Goal: Navigation & Orientation: Find specific page/section

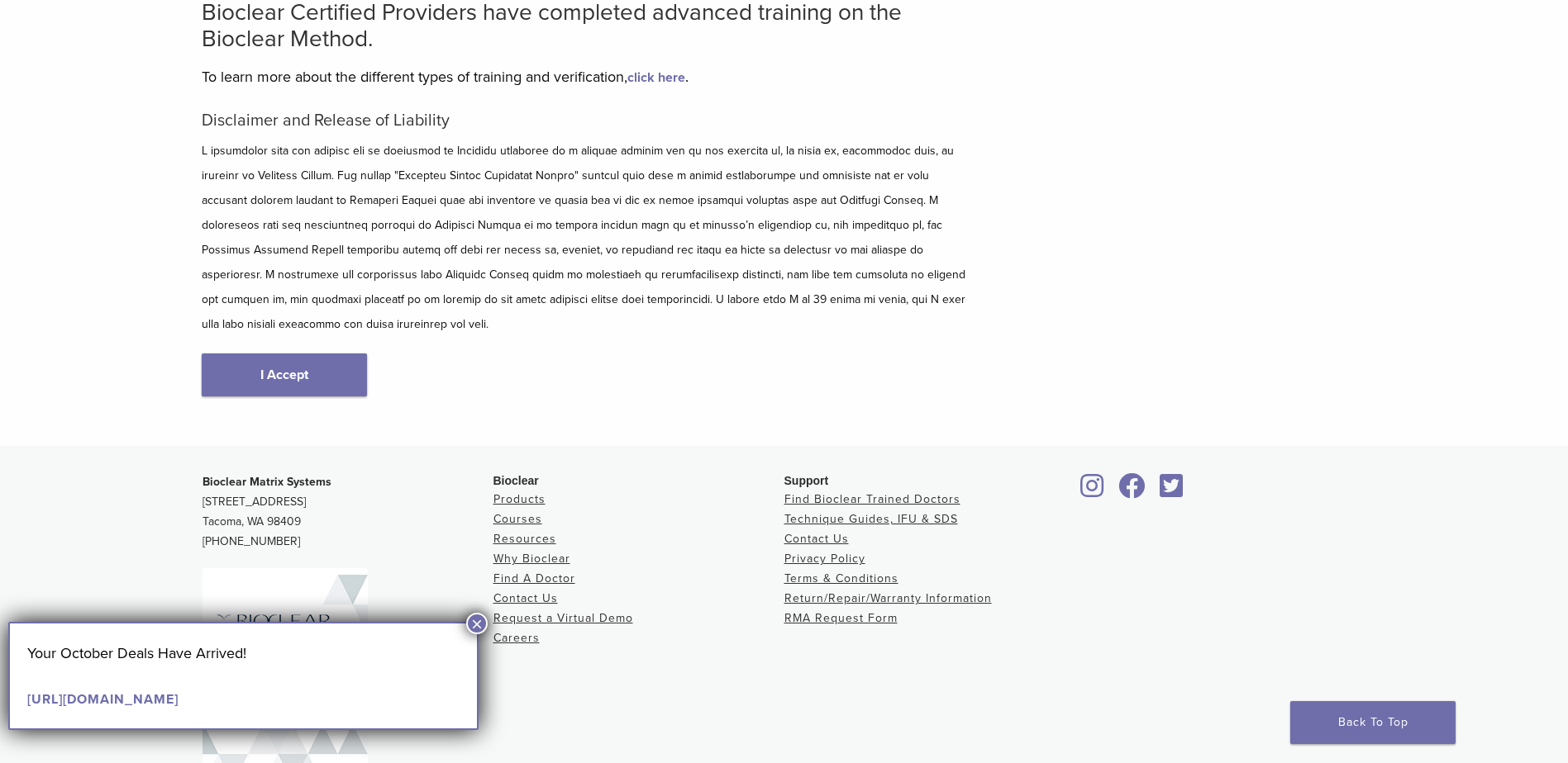
scroll to position [112, 0]
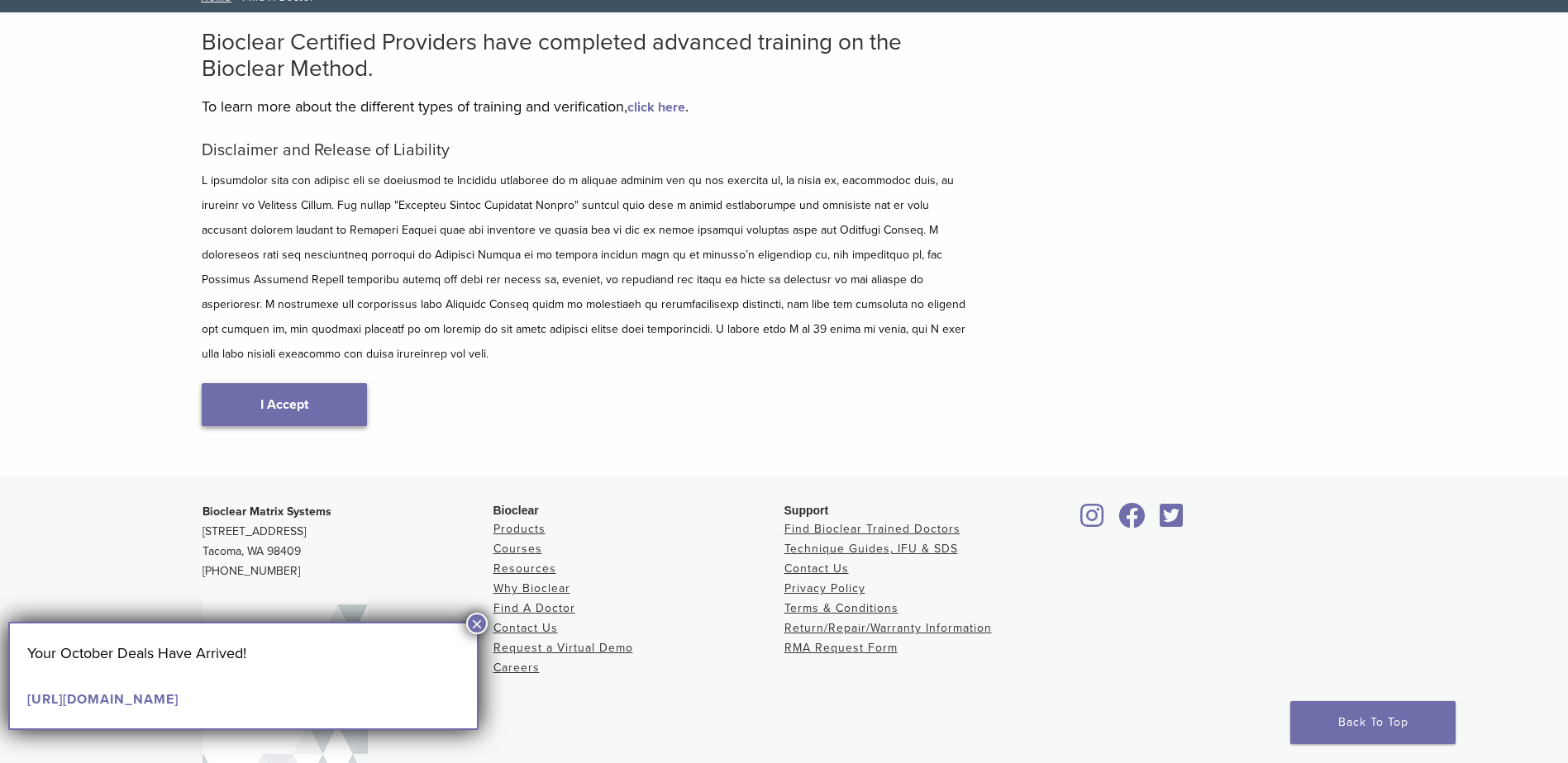
click at [241, 383] on link "I Accept" at bounding box center [284, 404] width 165 height 43
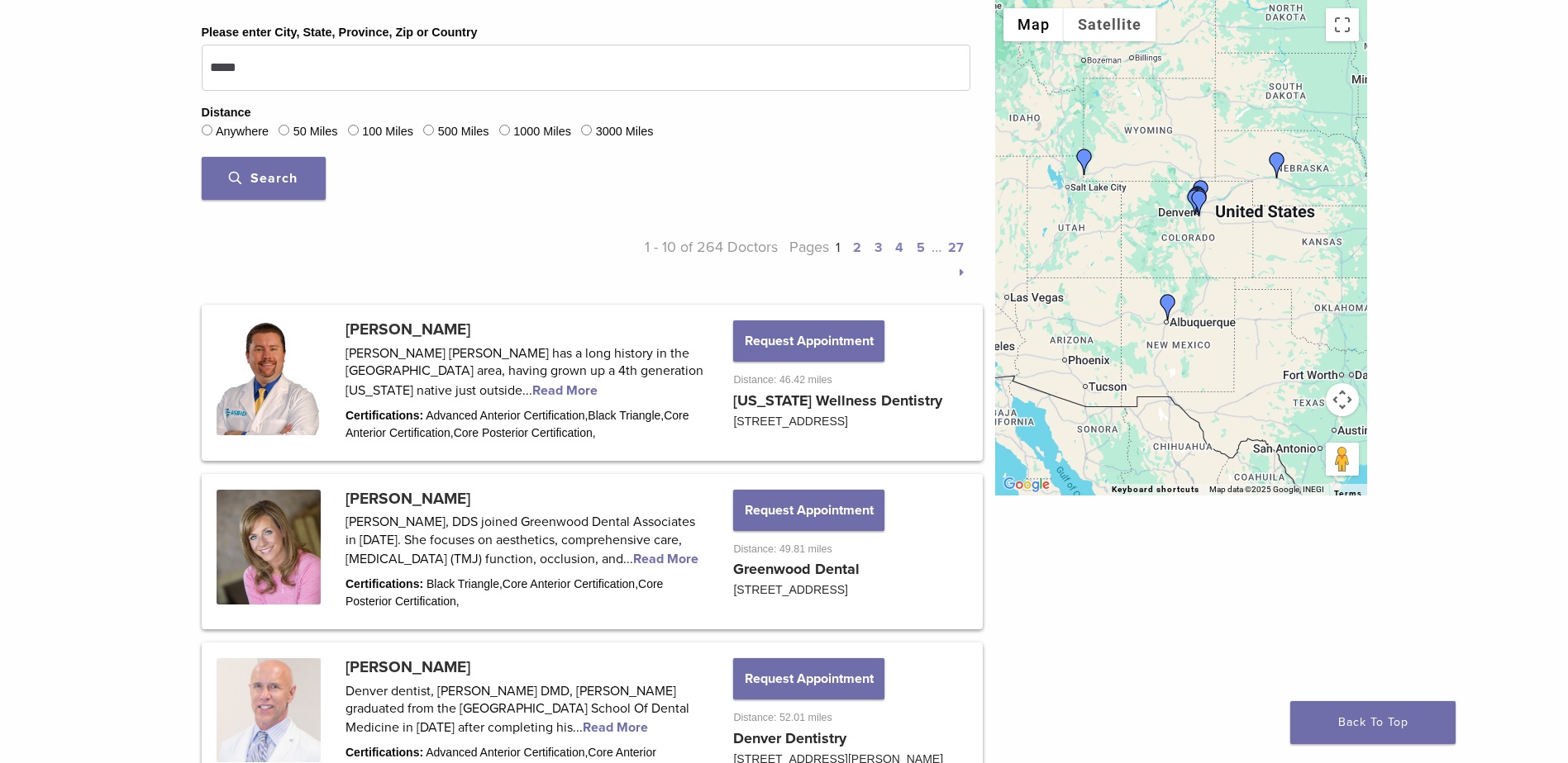
scroll to position [578, 0]
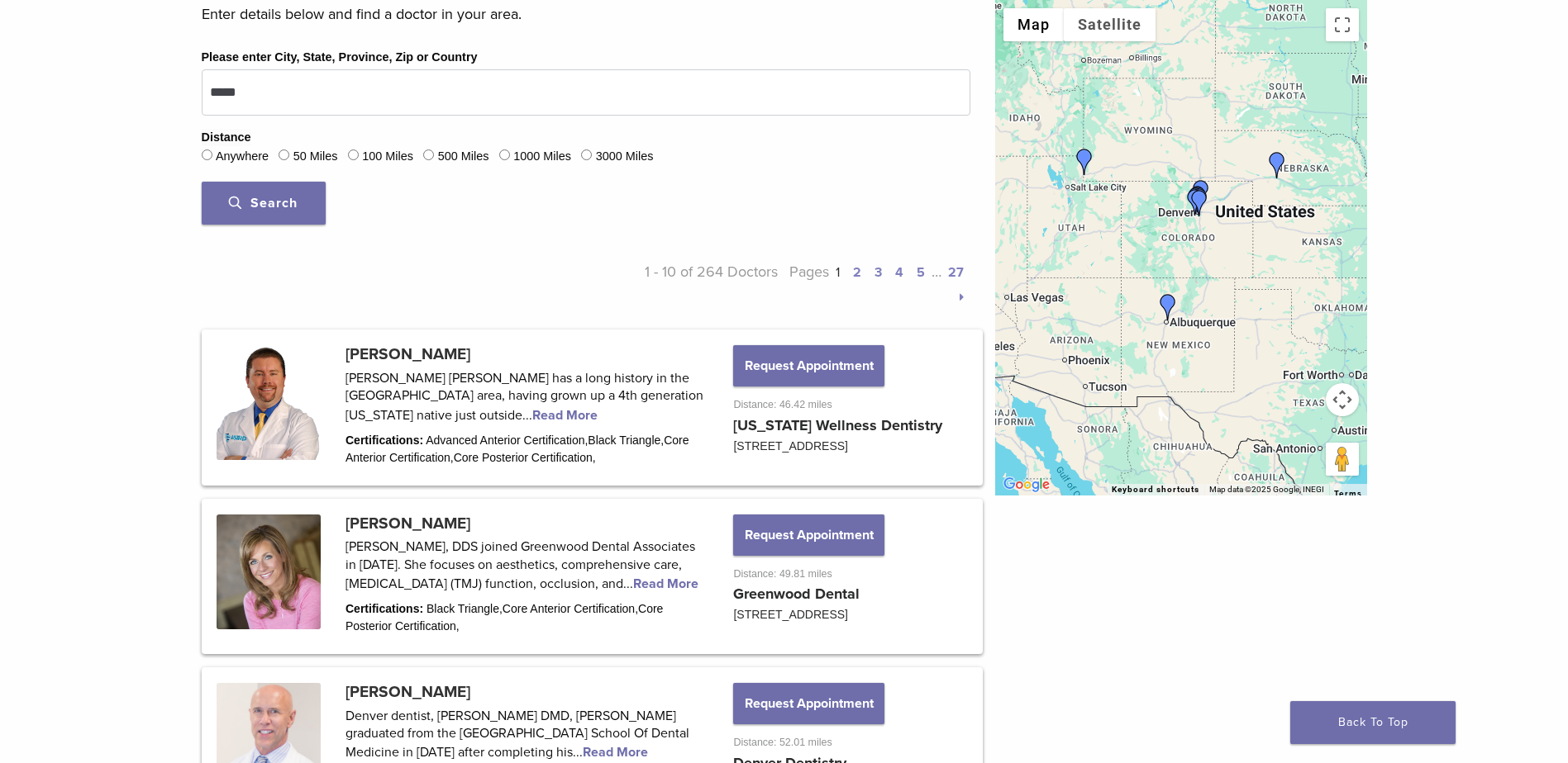
click at [307, 201] on button "Search" at bounding box center [263, 203] width 124 height 43
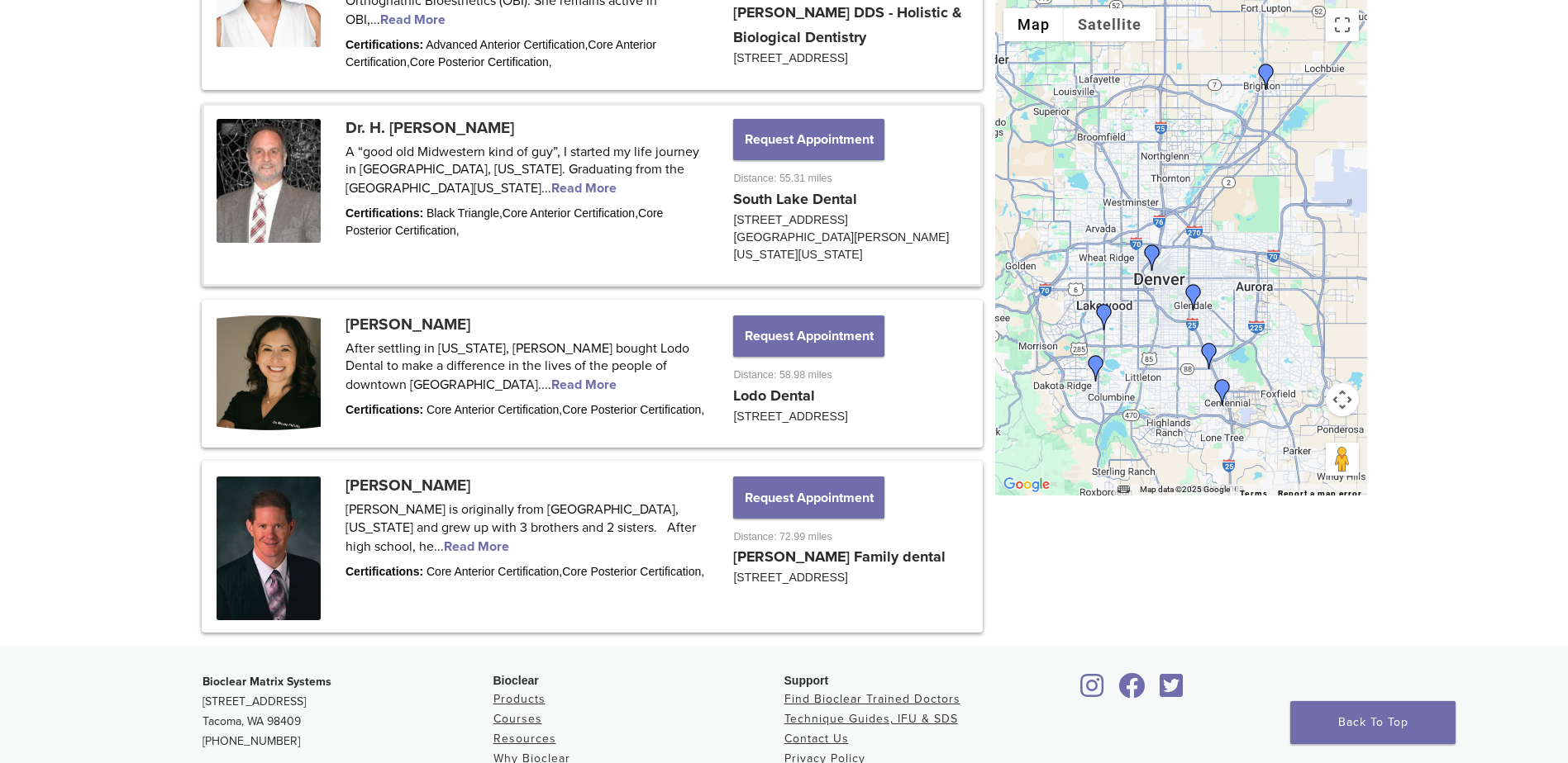
scroll to position [1487, 0]
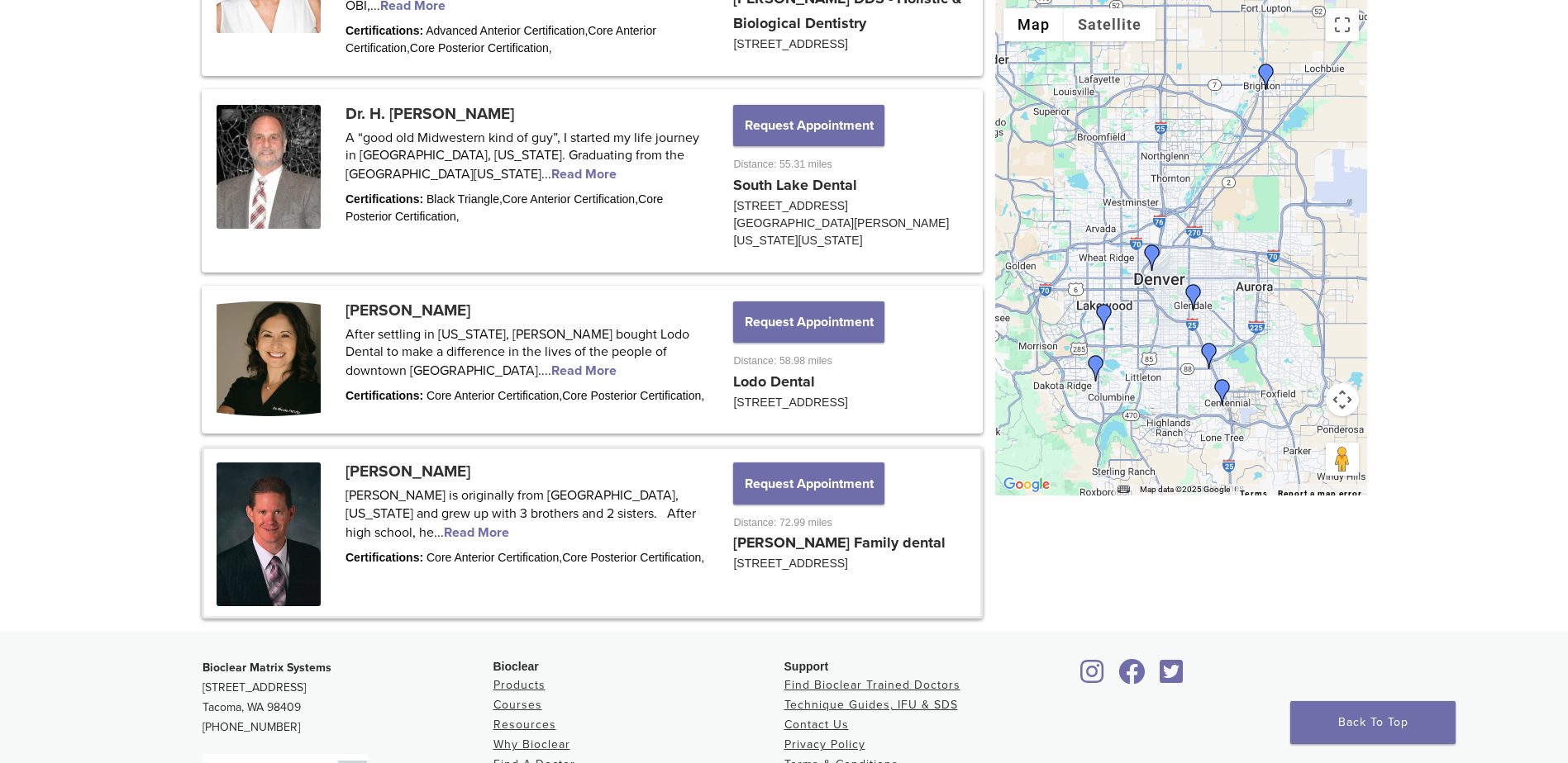
click at [661, 556] on link at bounding box center [592, 532] width 776 height 167
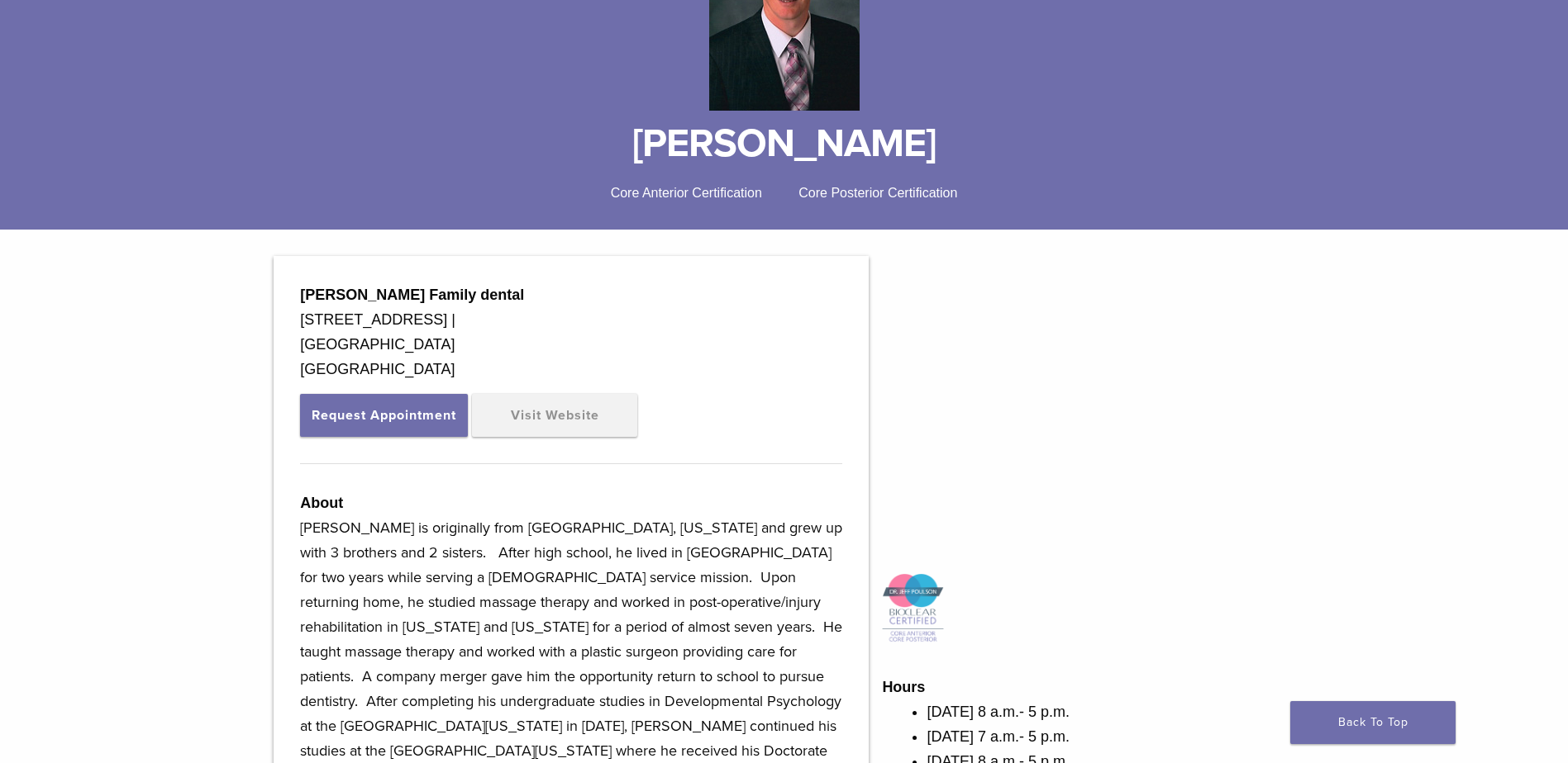
scroll to position [331, 0]
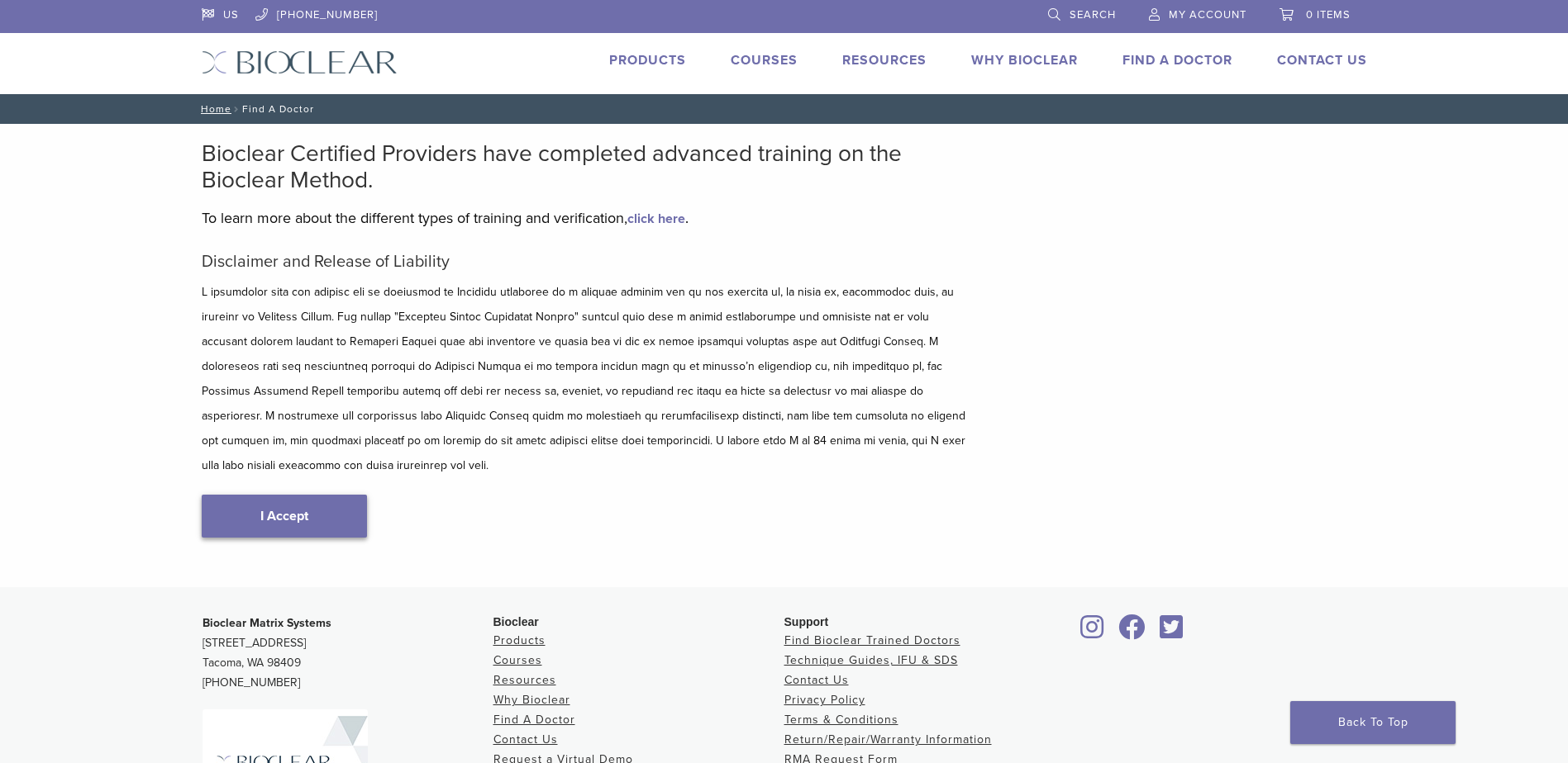
click at [331, 495] on link "I Accept" at bounding box center [284, 516] width 165 height 43
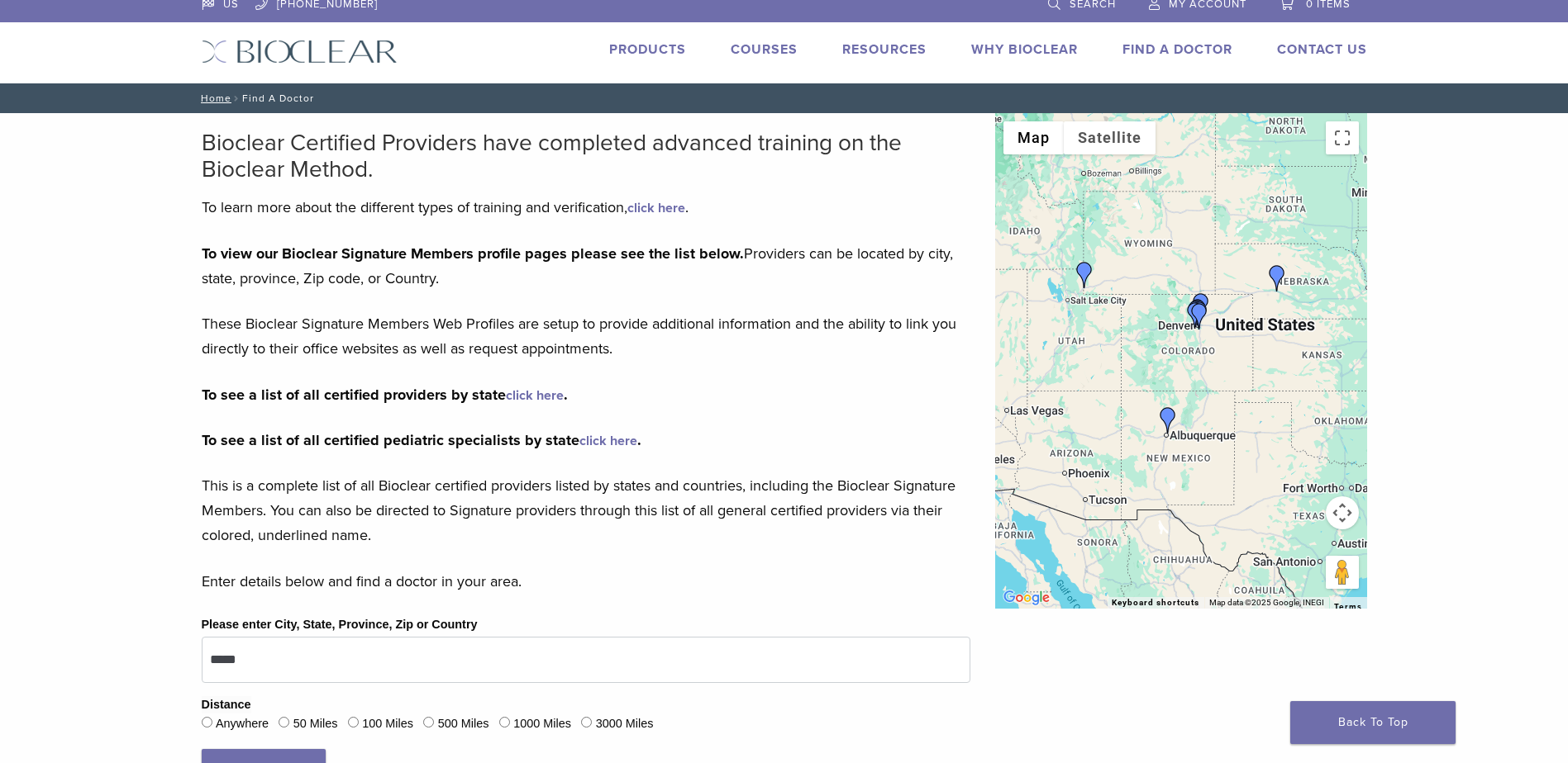
scroll to position [165, 0]
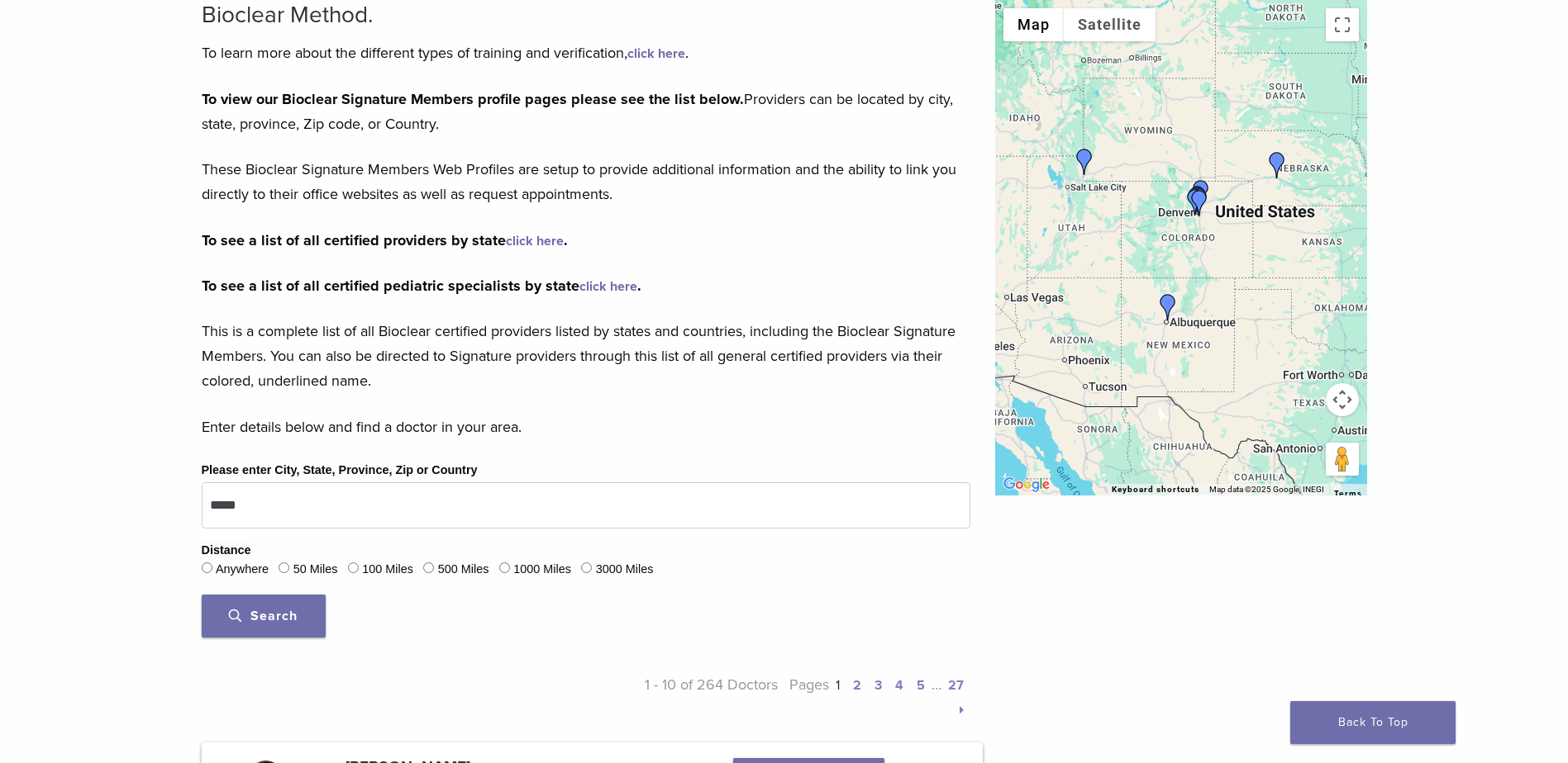
click at [545, 240] on link "click here" at bounding box center [535, 241] width 58 height 16
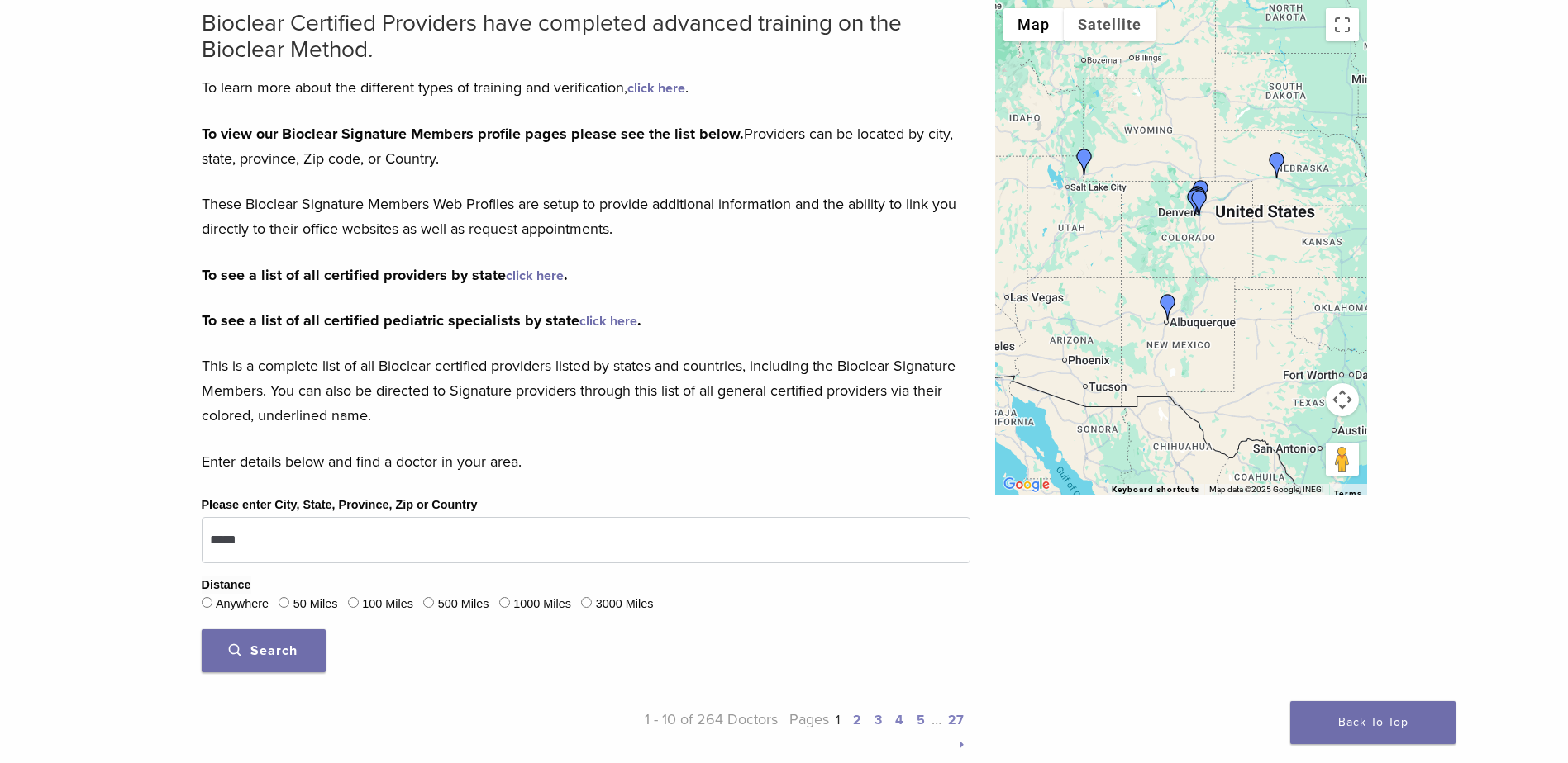
scroll to position [0, 0]
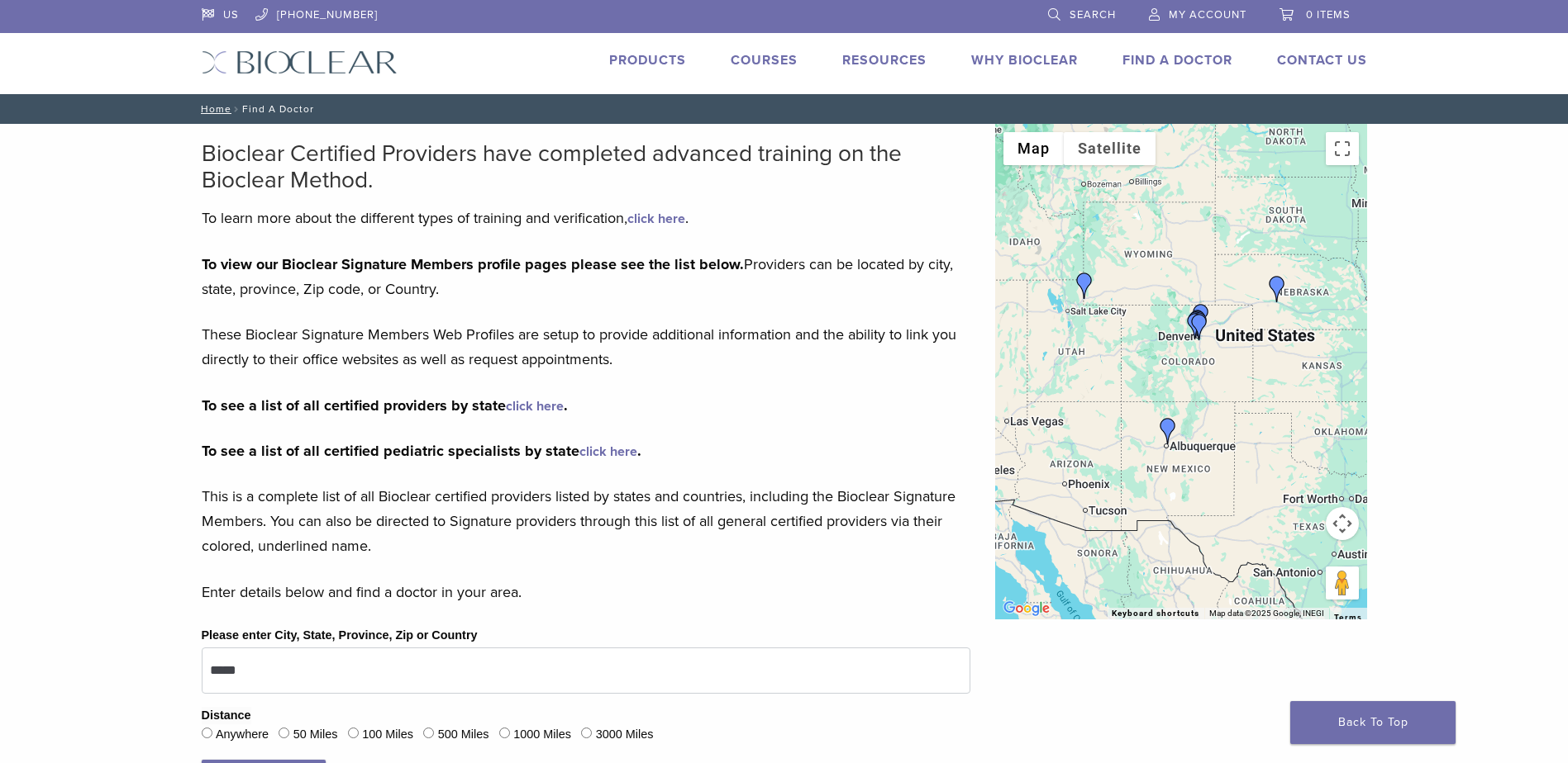
click at [527, 407] on link "click here" at bounding box center [535, 406] width 58 height 16
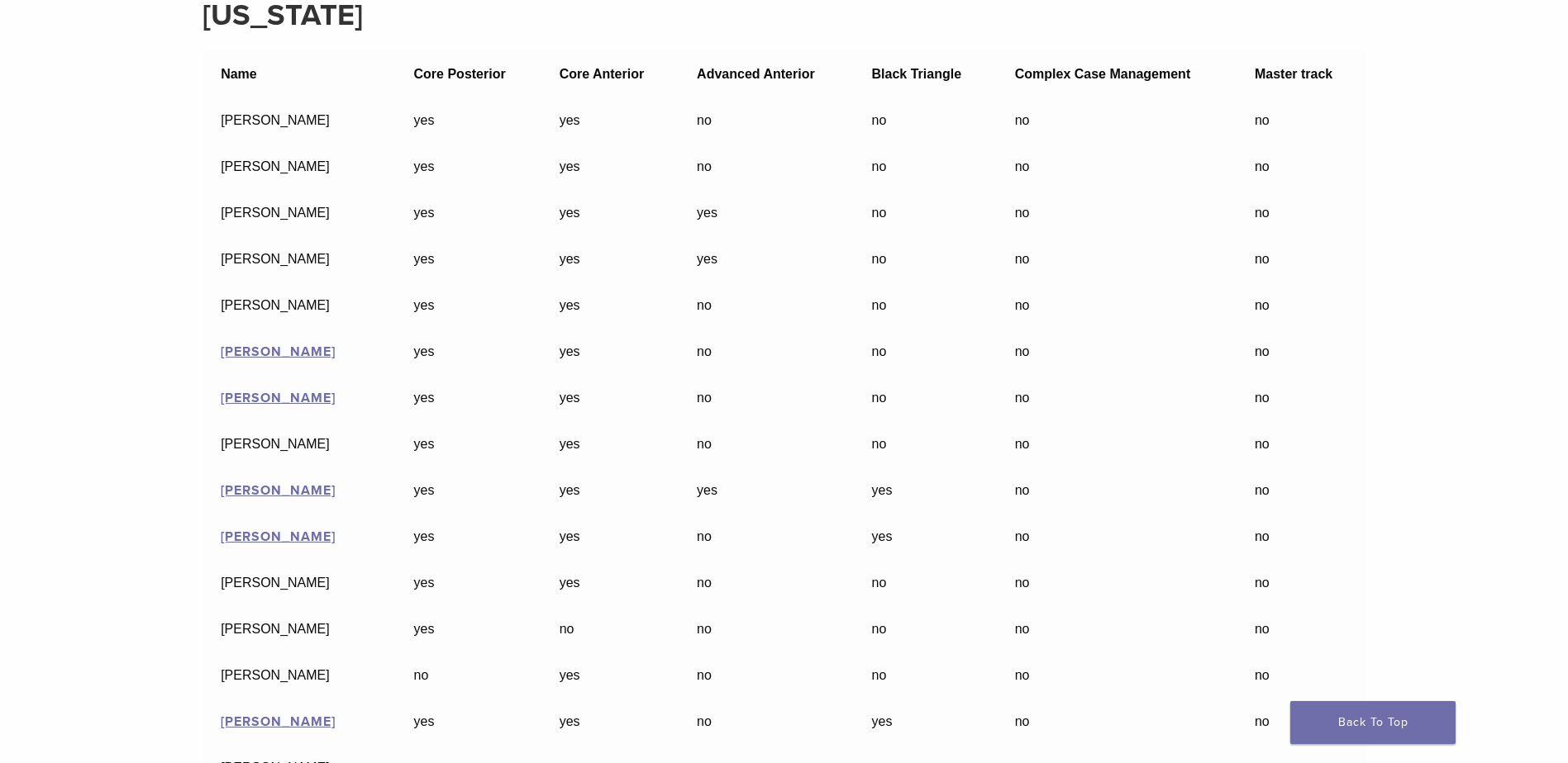
scroll to position [8840, 0]
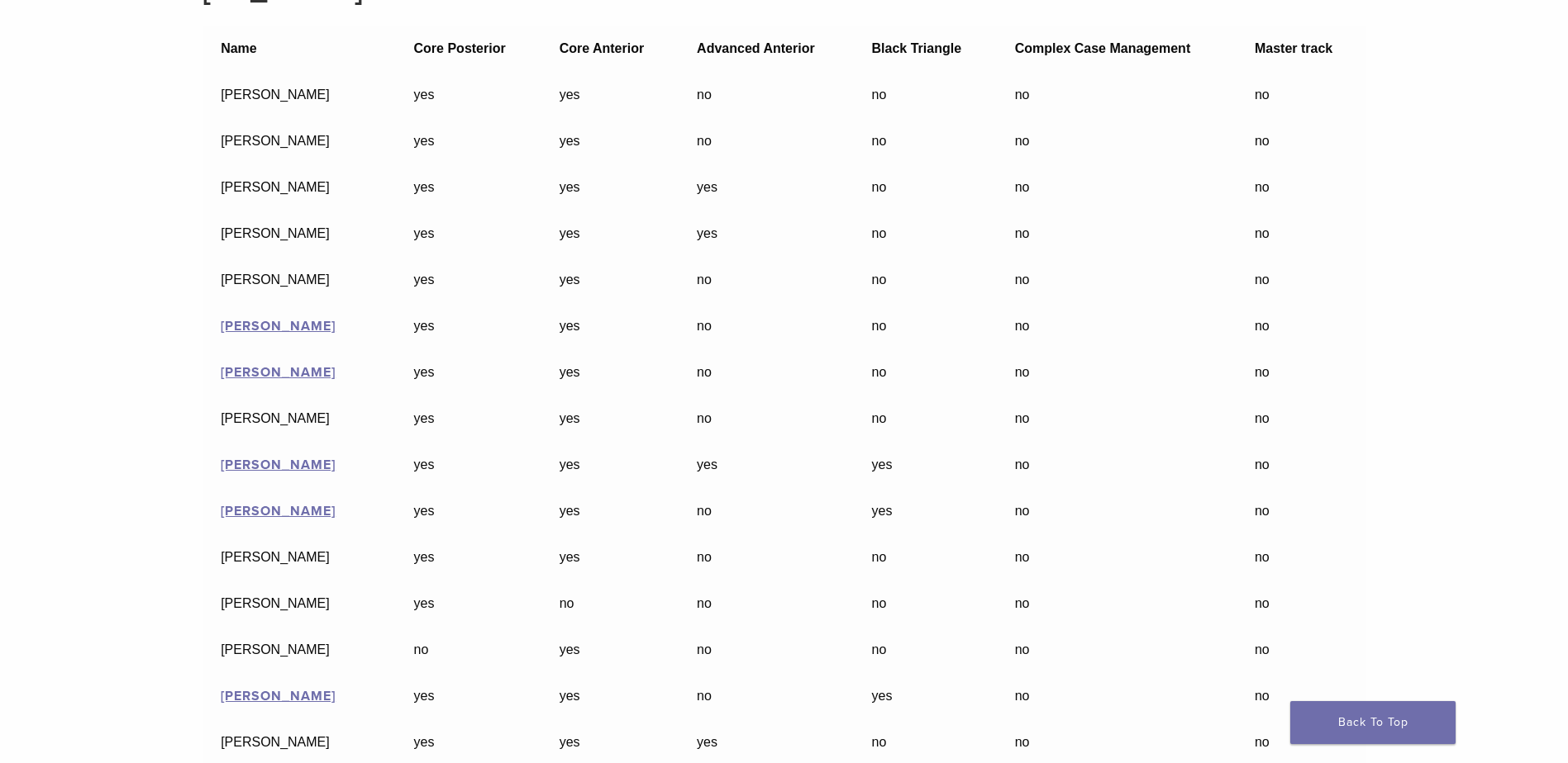
drag, startPoint x: 811, startPoint y: 370, endPoint x: 838, endPoint y: 370, distance: 27.0
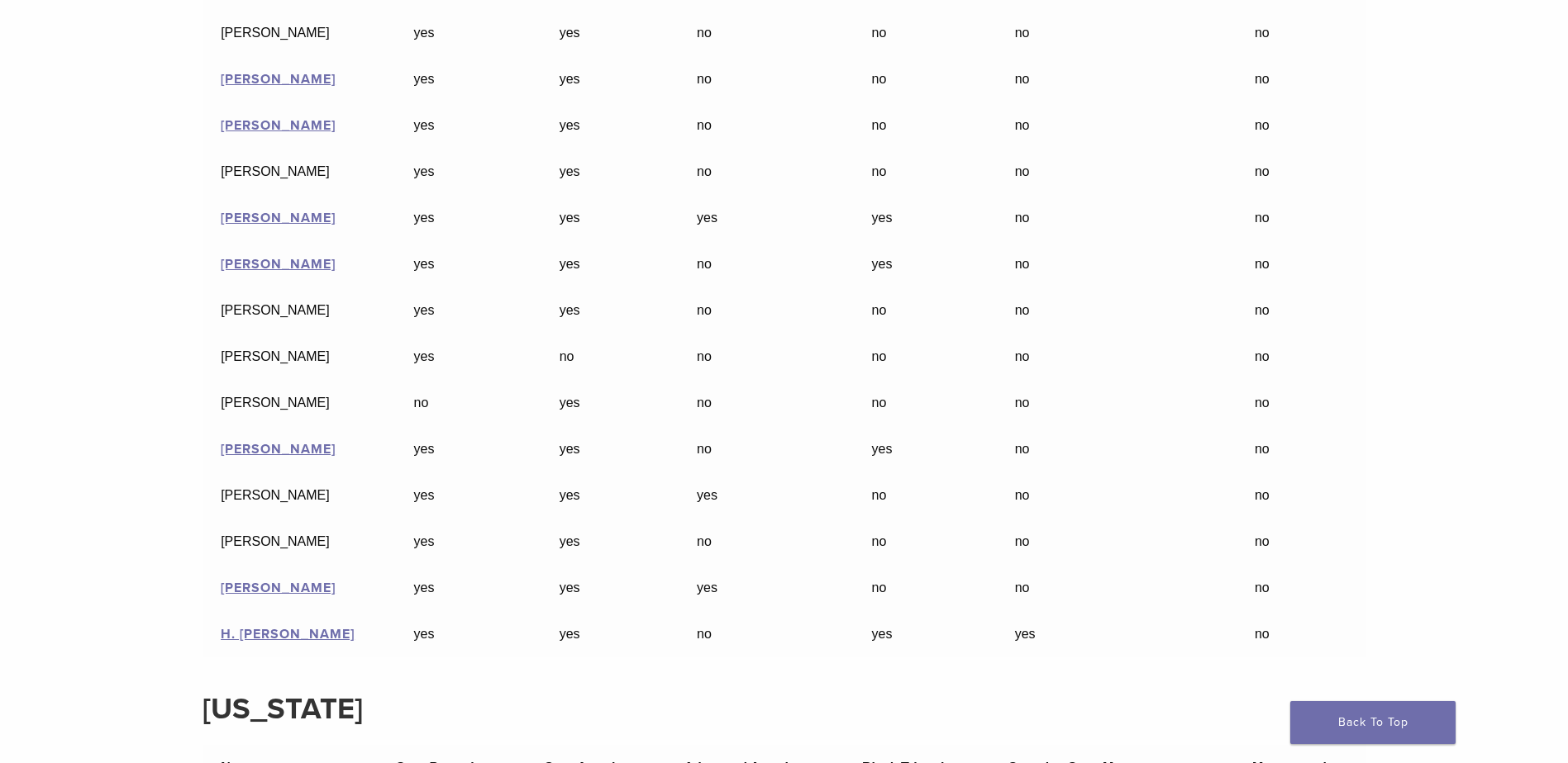
scroll to position [9088, 0]
click at [271, 637] on link "H. [PERSON_NAME]" at bounding box center [288, 633] width 134 height 16
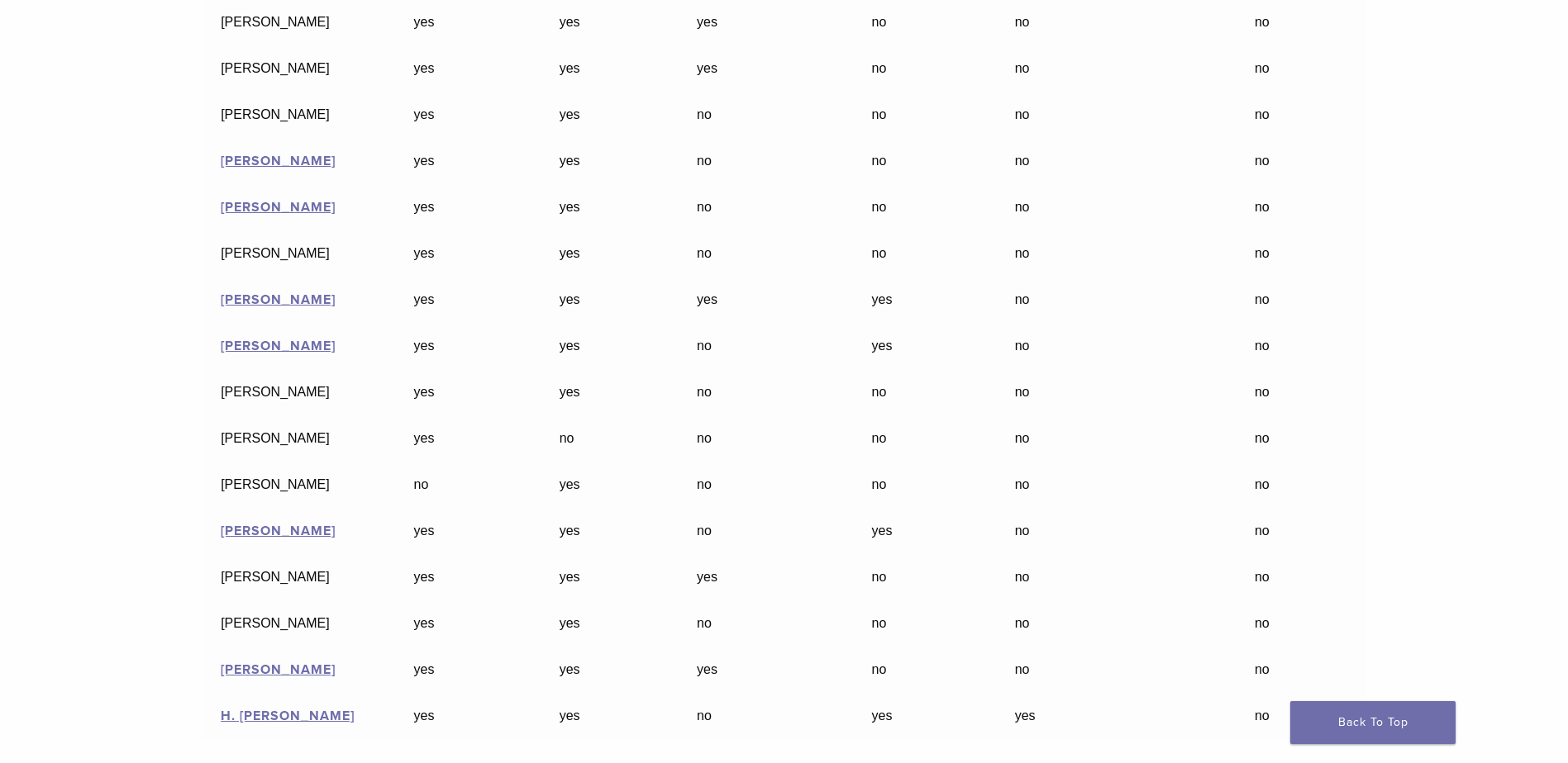
scroll to position [9088, 0]
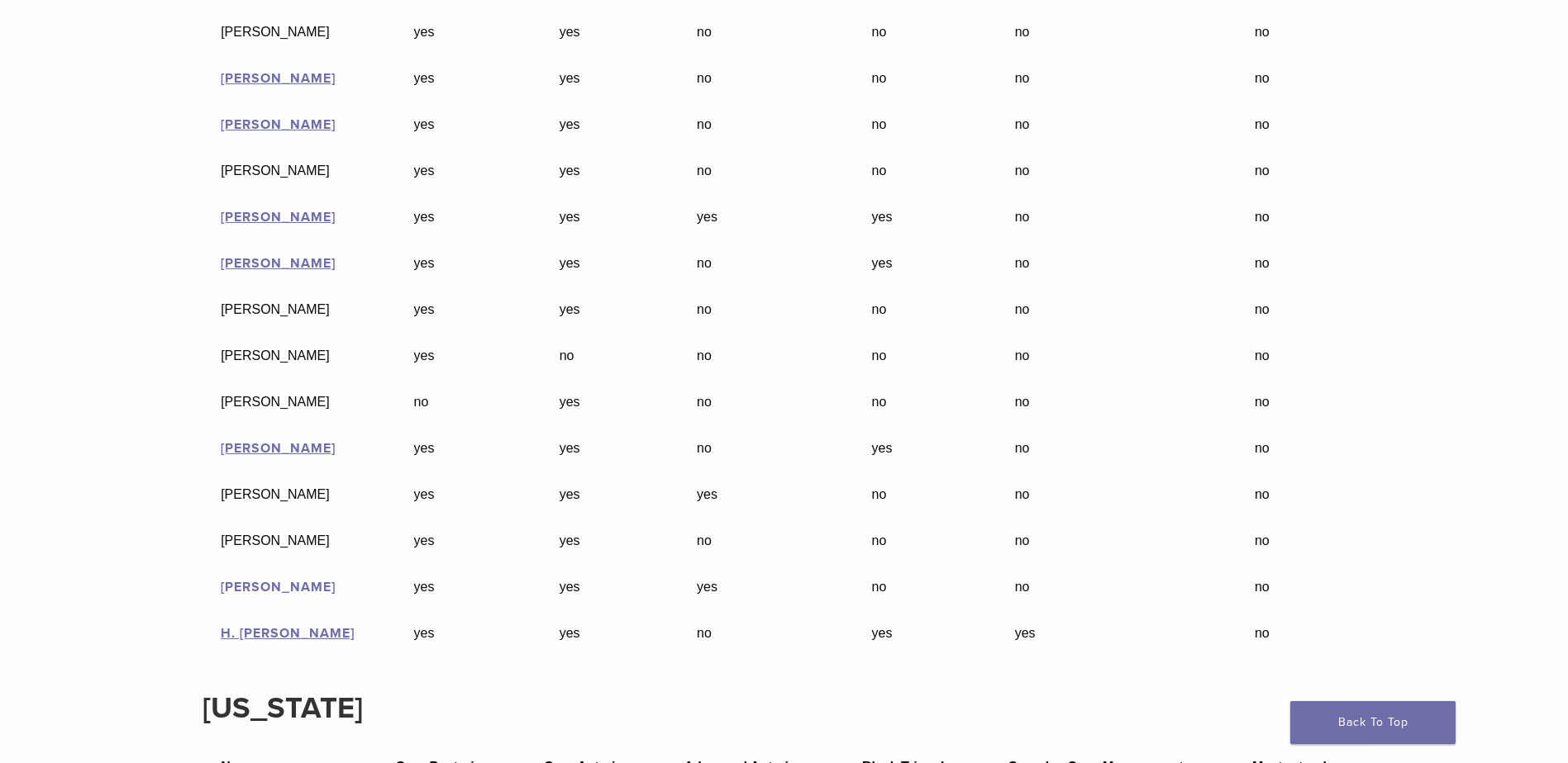
click at [275, 589] on link "[PERSON_NAME]" at bounding box center [278, 586] width 115 height 16
click at [277, 450] on link "[PERSON_NAME]" at bounding box center [278, 448] width 115 height 16
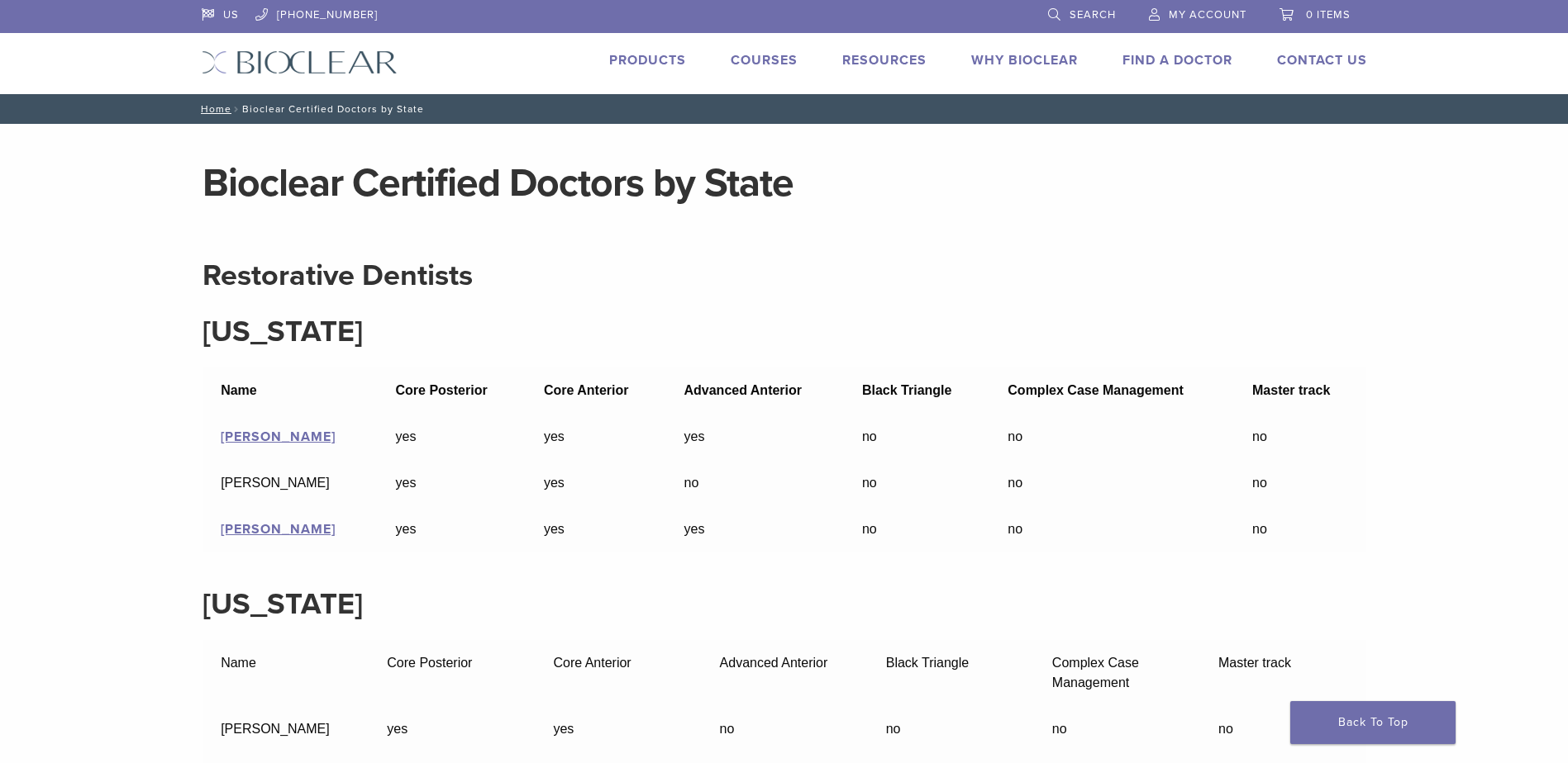
scroll to position [9088, 0]
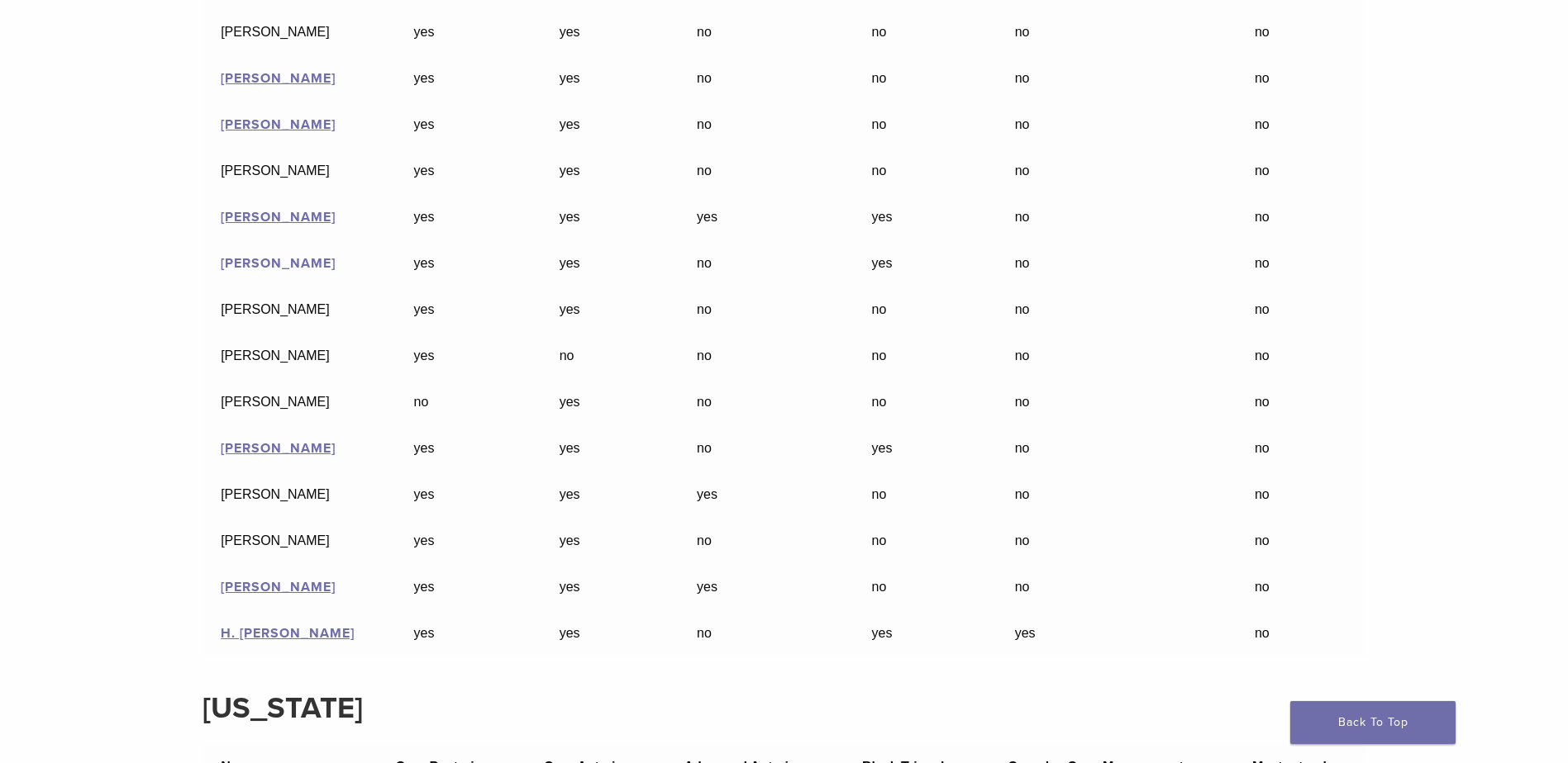
click at [275, 260] on link "[PERSON_NAME]" at bounding box center [278, 263] width 115 height 16
click at [274, 217] on link "[PERSON_NAME]" at bounding box center [278, 217] width 115 height 16
click at [270, 82] on link "[PERSON_NAME]" at bounding box center [278, 78] width 115 height 16
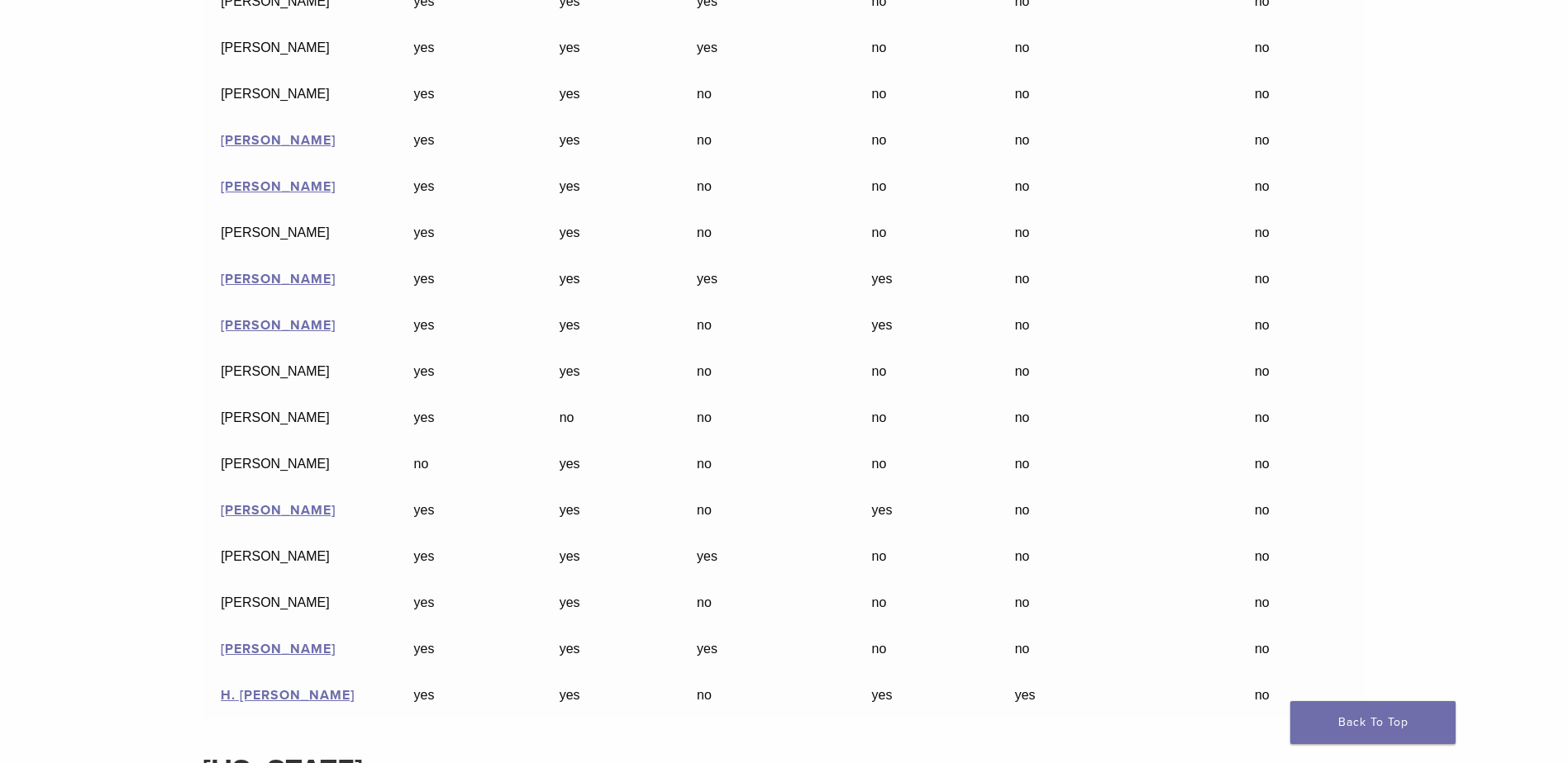
scroll to position [9108, 0]
